Goal: Information Seeking & Learning: Check status

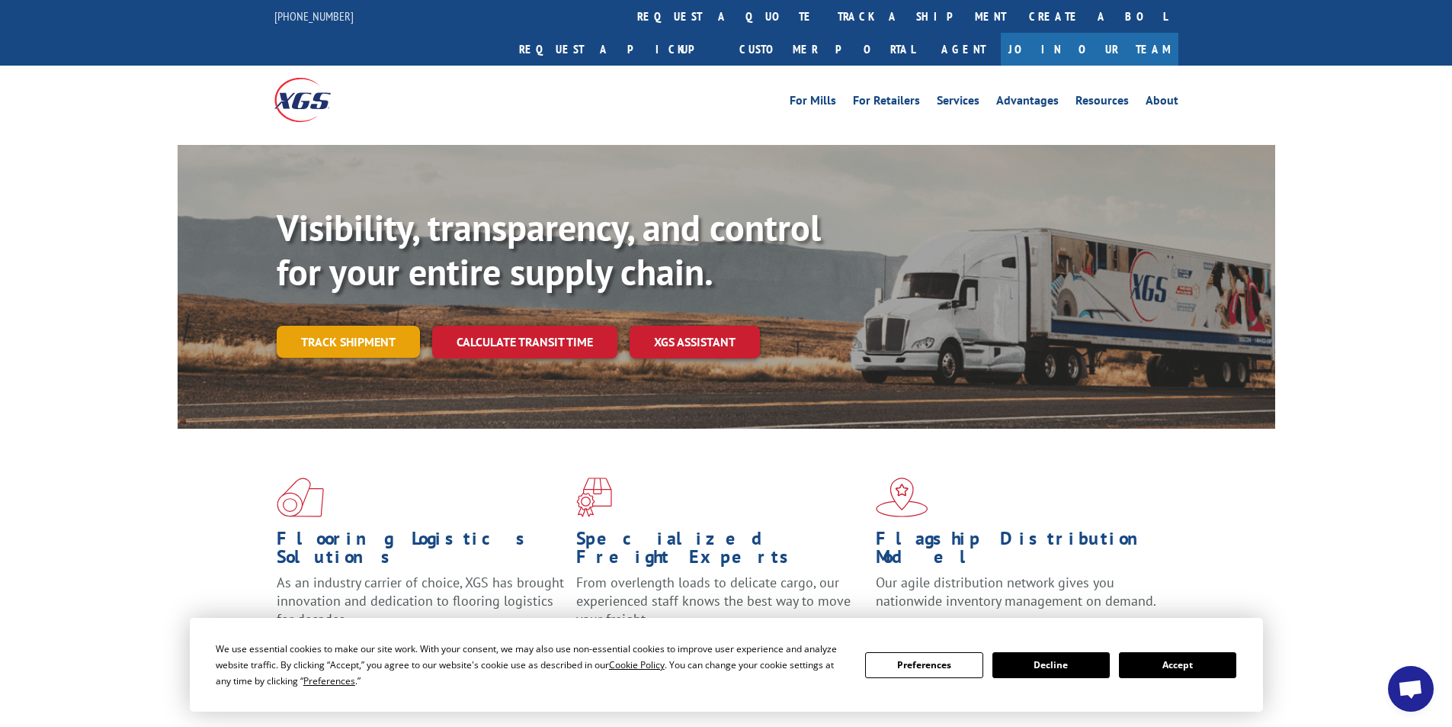
click at [357, 326] on link "Track shipment" at bounding box center [348, 342] width 143 height 32
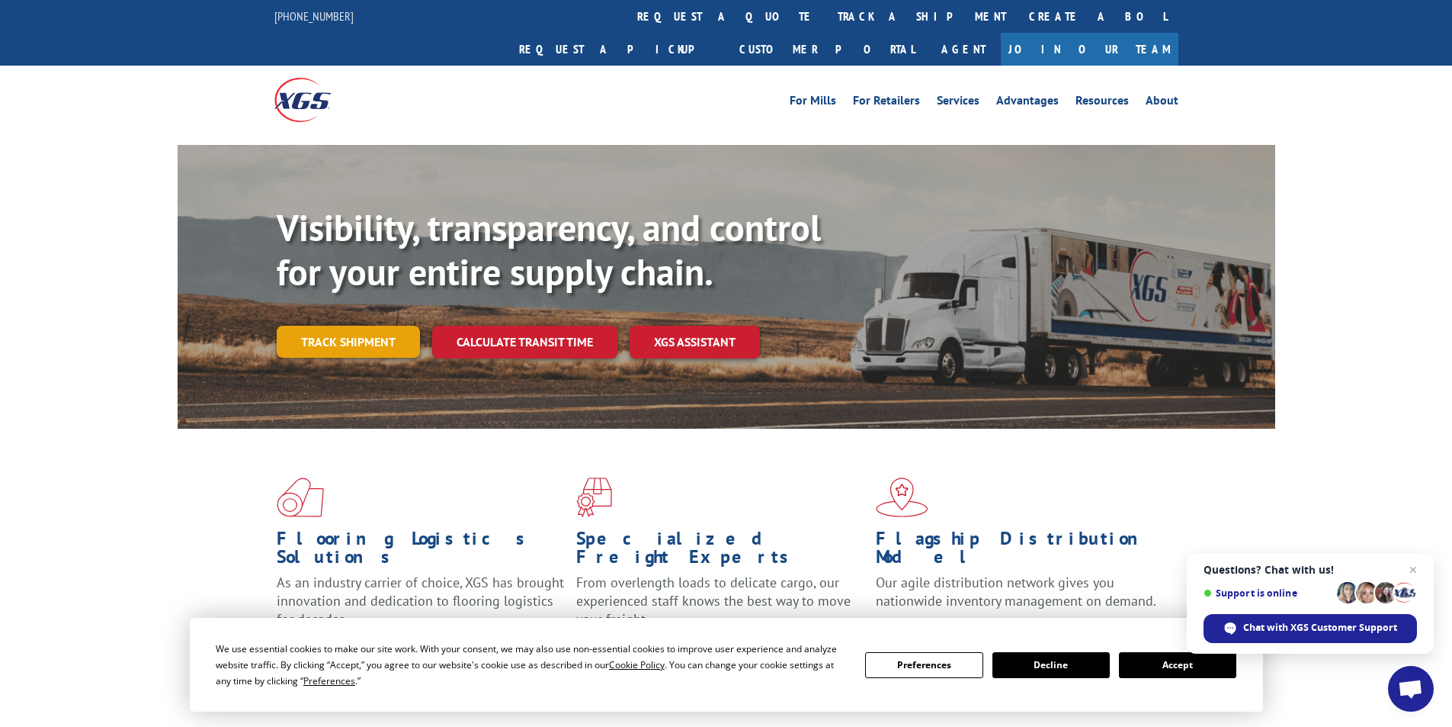
click at [371, 326] on link "Track shipment" at bounding box center [348, 342] width 143 height 32
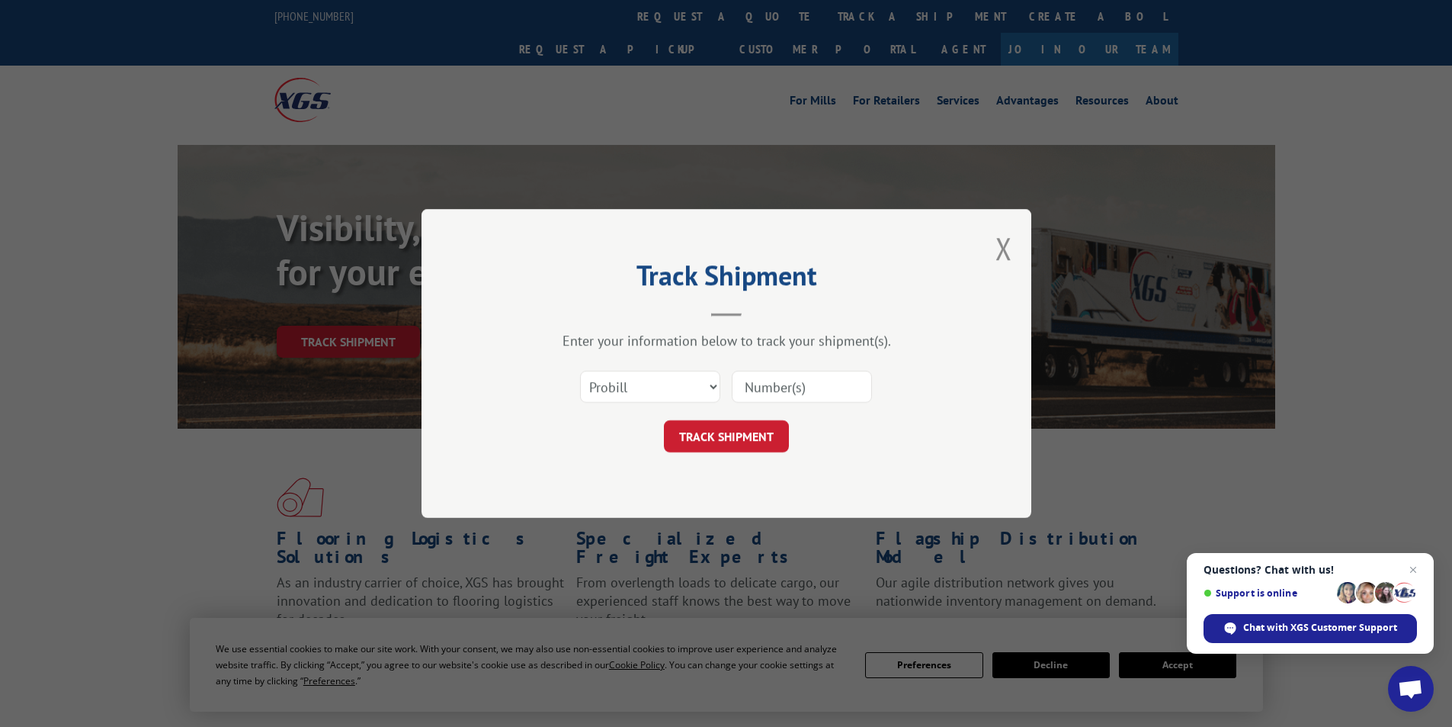
click at [756, 380] on input at bounding box center [802, 387] width 140 height 32
type input "17402934"
click button "TRACK SHIPMENT" at bounding box center [726, 436] width 125 height 32
